Goal: Check status

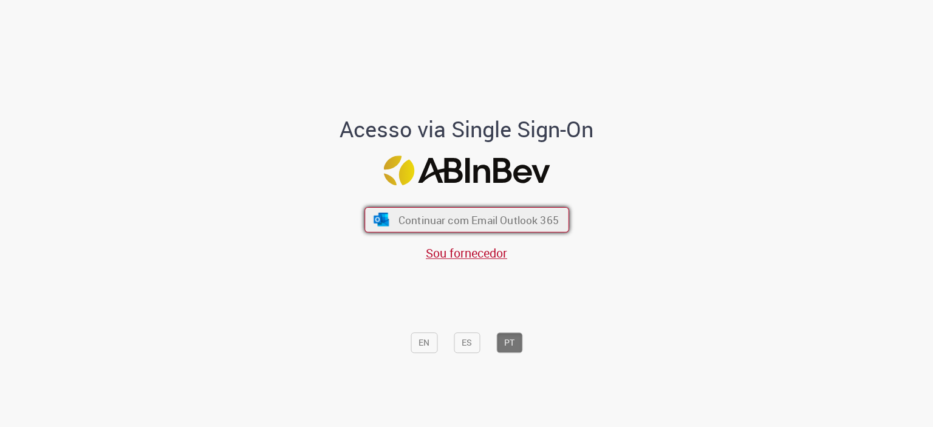
click at [542, 225] on span "Continuar com Email Outlook 365" at bounding box center [478, 220] width 160 height 14
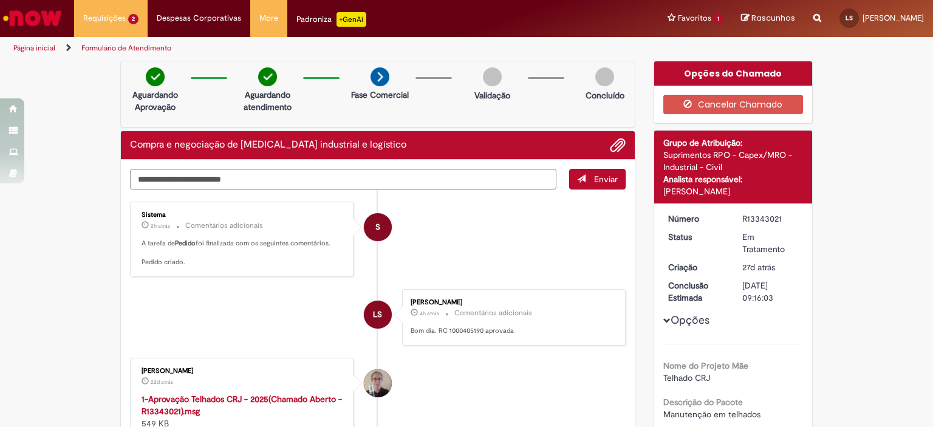
click at [440, 226] on li "S Sistema 2h atrás 2 horas atrás Comentários adicionais A tarefa de [PERSON_NAM…" at bounding box center [377, 239] width 495 height 75
click at [451, 329] on p "Bom dia. RC 1000405190 aprovada" at bounding box center [511, 331] width 202 height 10
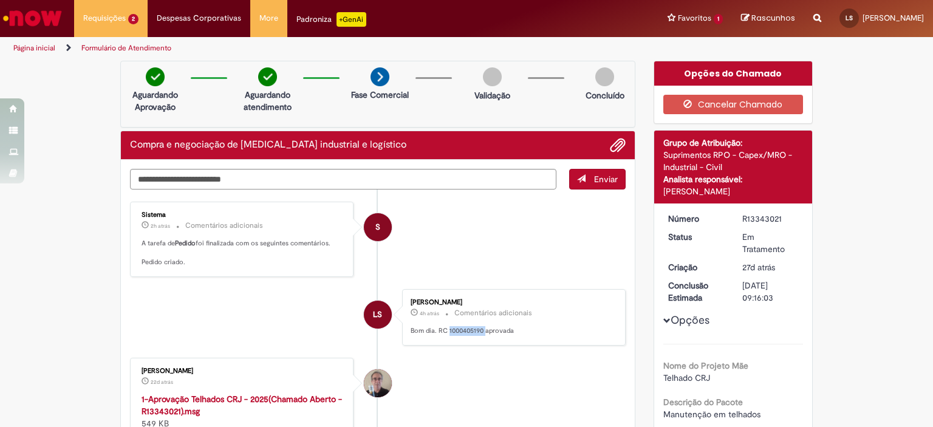
click at [451, 329] on p "Bom dia. RC 1000405190 aprovada" at bounding box center [511, 331] width 202 height 10
copy p "1000405190"
